Goal: Task Accomplishment & Management: Use online tool/utility

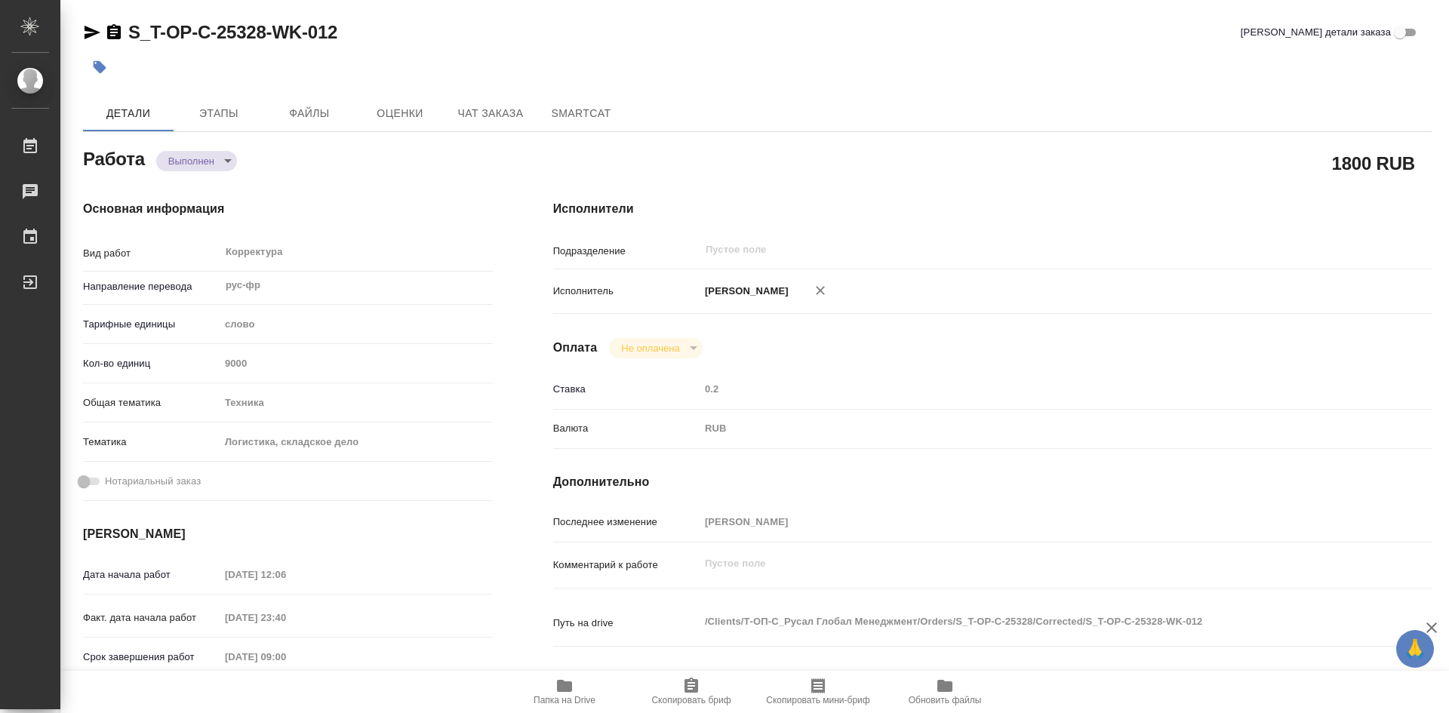
type textarea "x"
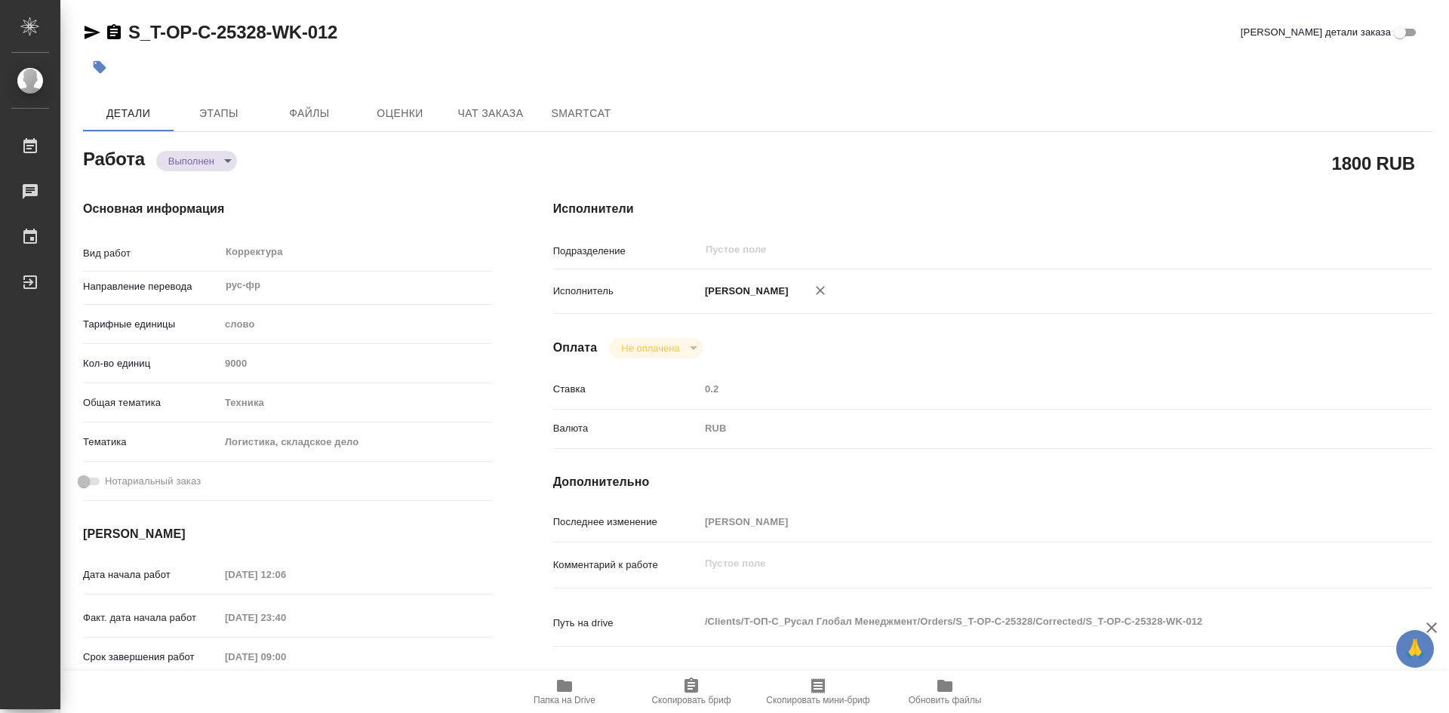
type textarea "x"
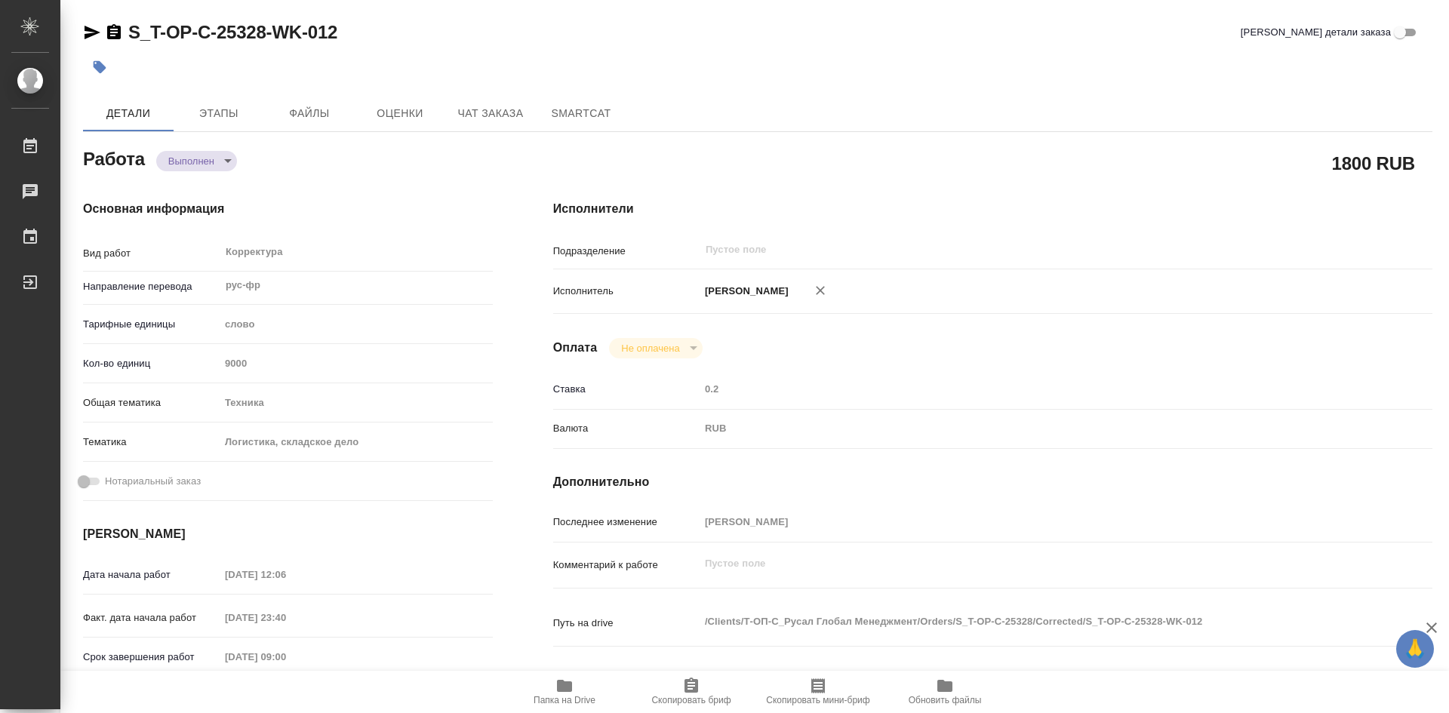
type textarea "x"
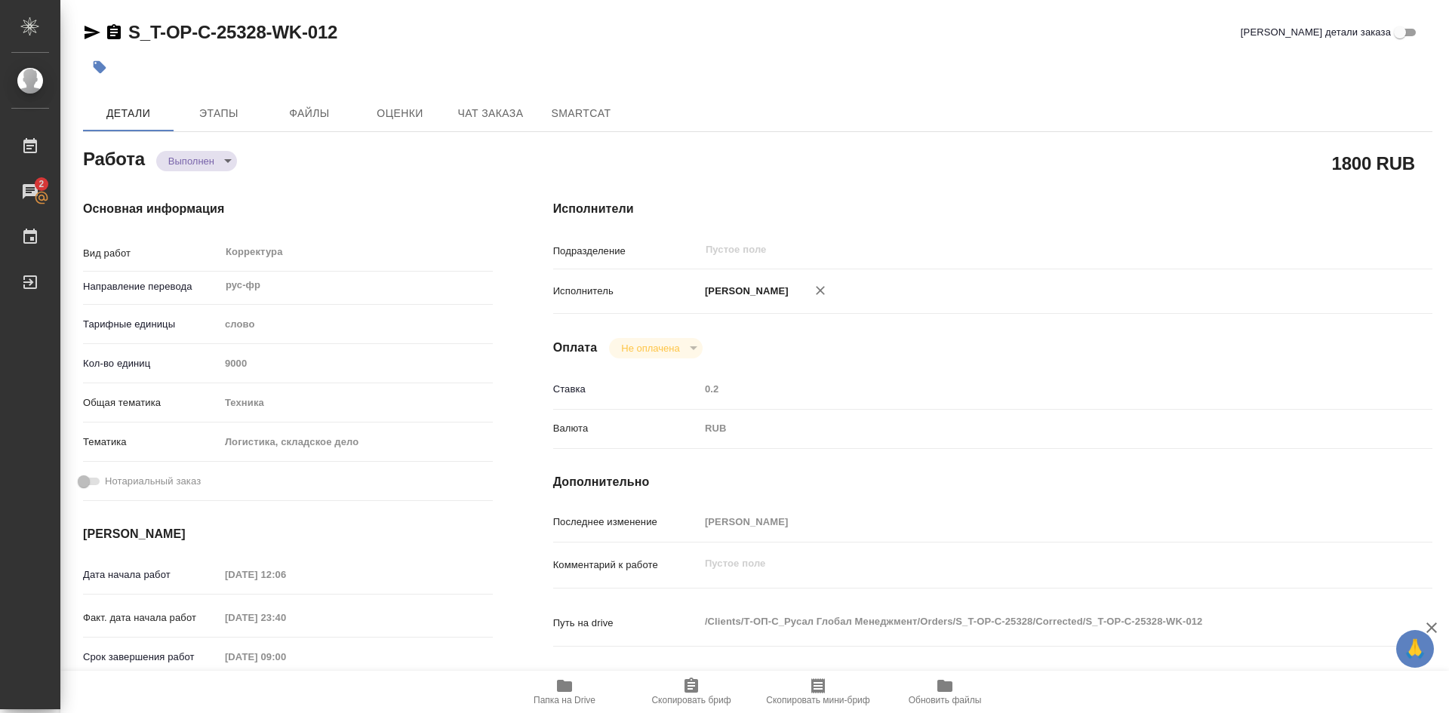
type textarea "x"
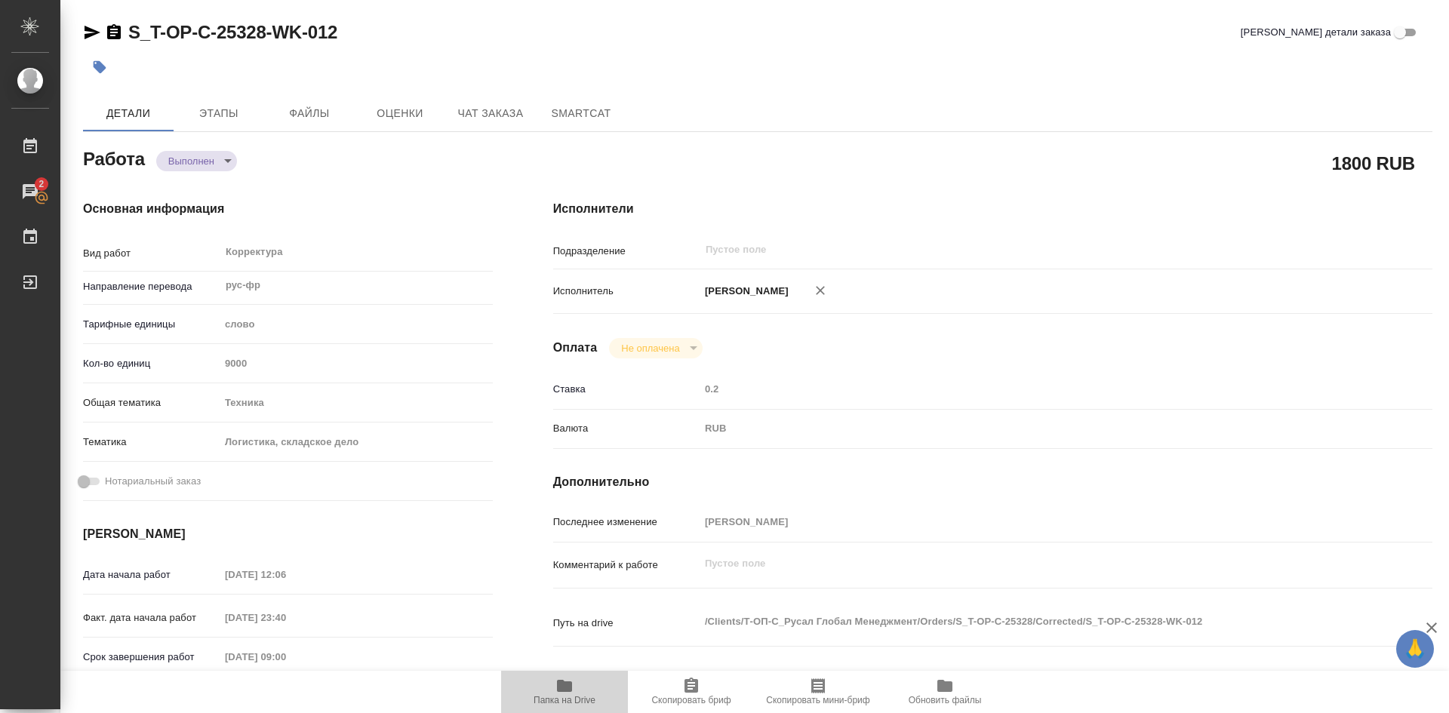
type textarea "x"
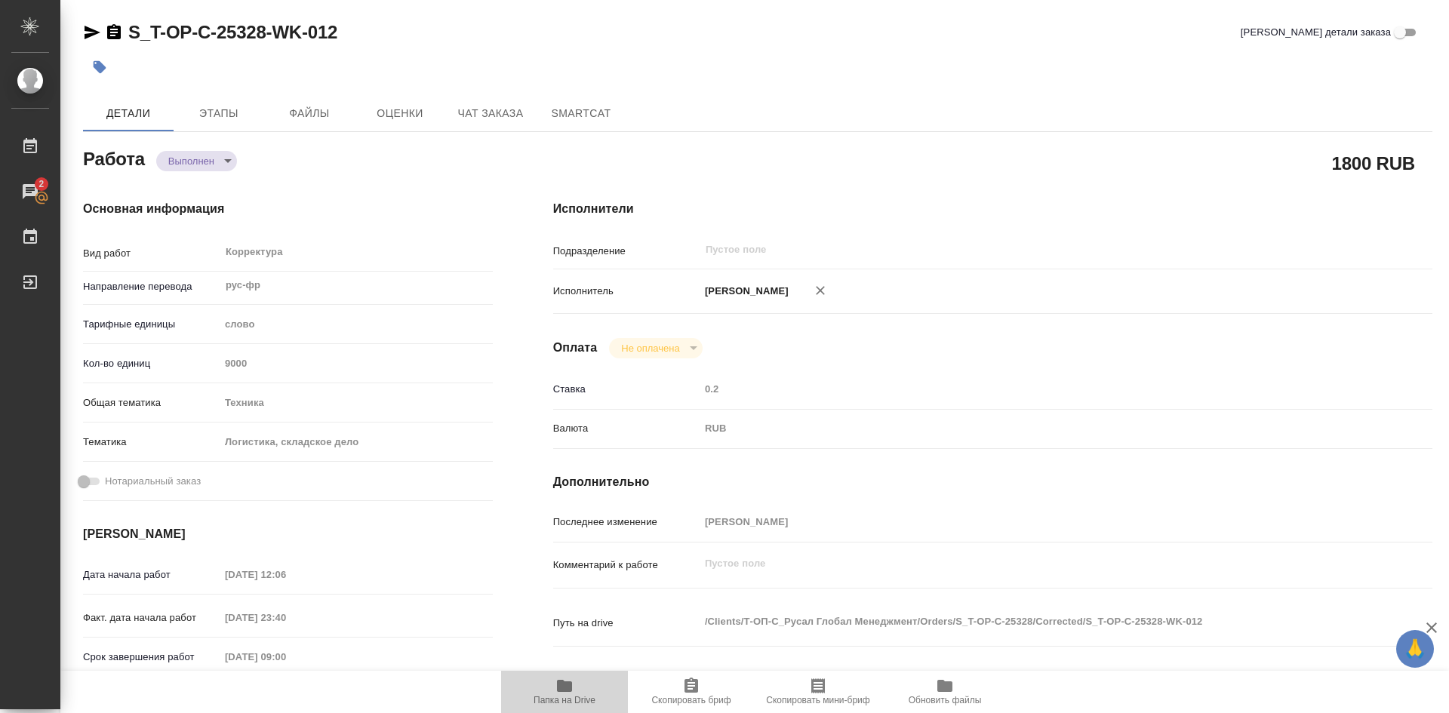
click at [570, 690] on icon "button" at bounding box center [564, 686] width 15 height 12
